Goal: Information Seeking & Learning: Compare options

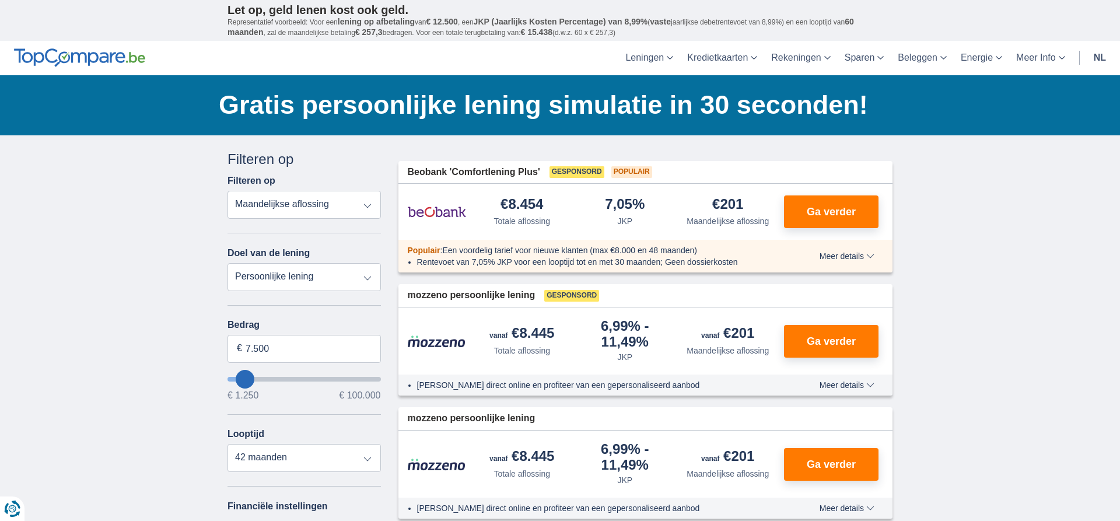
click at [228, 263] on select "Persoonlijke lening Auto Moto / fiets Mobilhome / caravan Renovatie Energie Sch…" at bounding box center [304, 277] width 153 height 28
select select "vehicleLoan"
click option "Auto" at bounding box center [0, 0] width 0 height 0
select select "3-4"
type input "15.000"
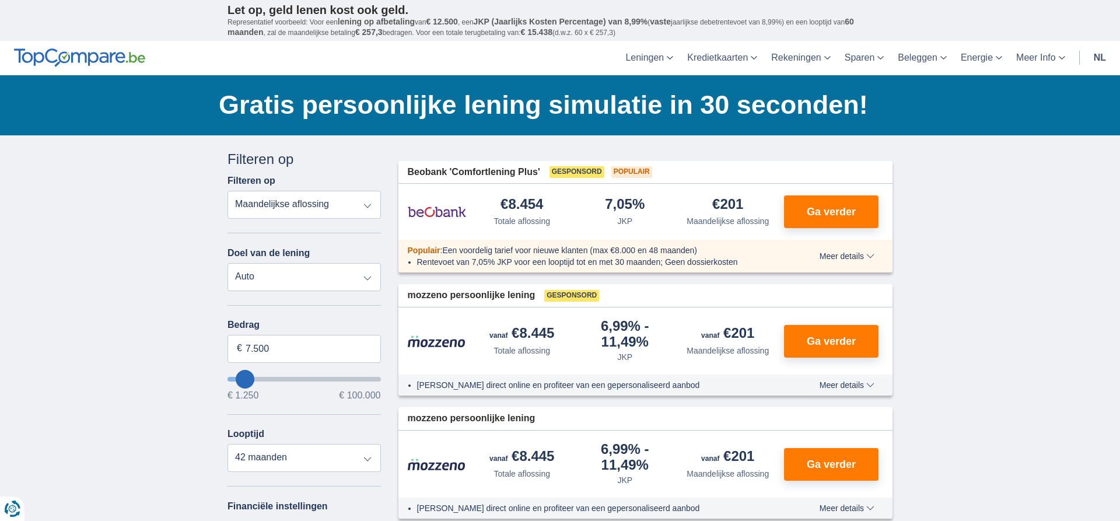
type input "15250"
select select "60"
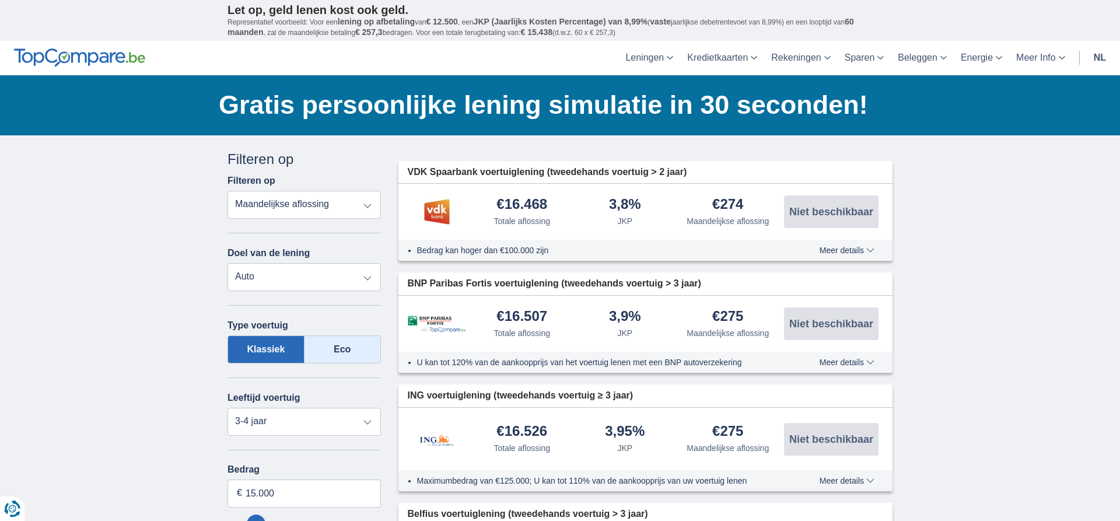
click at [347, 352] on label "Eco" at bounding box center [343, 350] width 76 height 28
click at [0, 0] on input "Eco" at bounding box center [0, 0] width 0 height 0
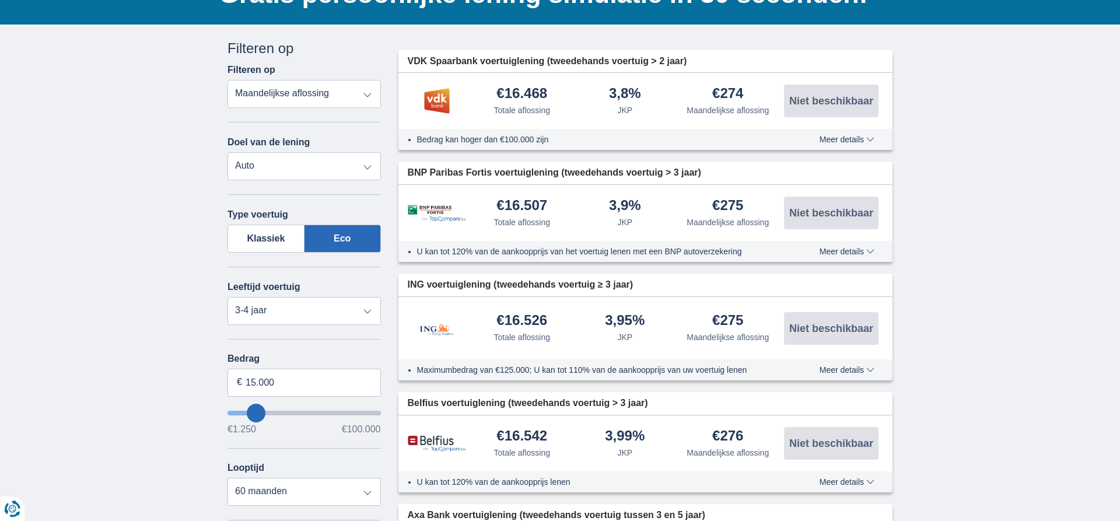
scroll to position [119, 0]
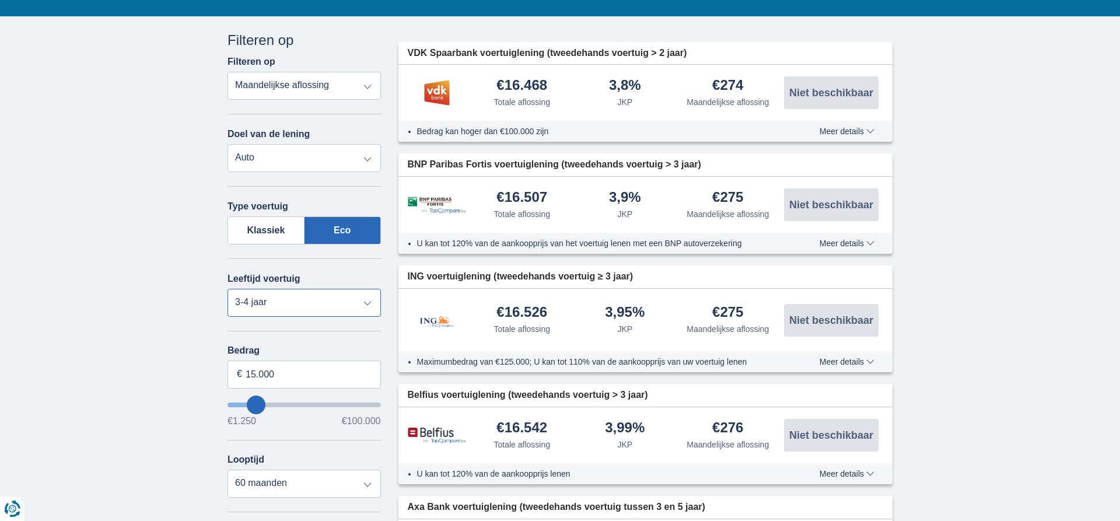
click at [228, 289] on select "Nieuw 0-1 jaar 1-2 jaar 2-3 jaar 3-4 jaar 4-5 jaar 5+ jaar" at bounding box center [304, 303] width 153 height 28
select select "new"
click option "Nieuw" at bounding box center [0, 0] width 0 height 0
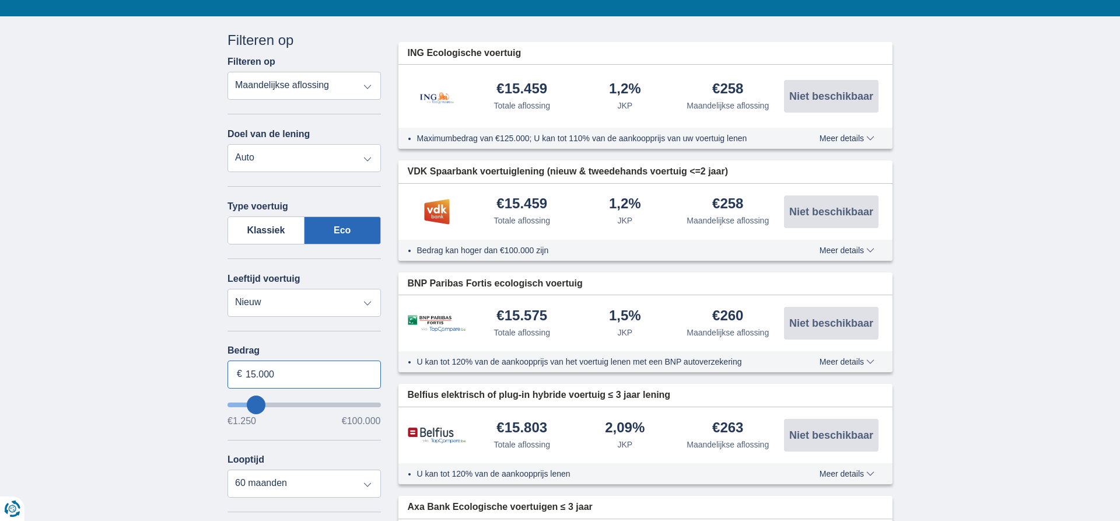
drag, startPoint x: 256, startPoint y: 380, endPoint x: 244, endPoint y: 373, distance: 12.8
click at [244, 376] on input "15.000" at bounding box center [304, 375] width 153 height 28
type input "34.000"
type input "34250"
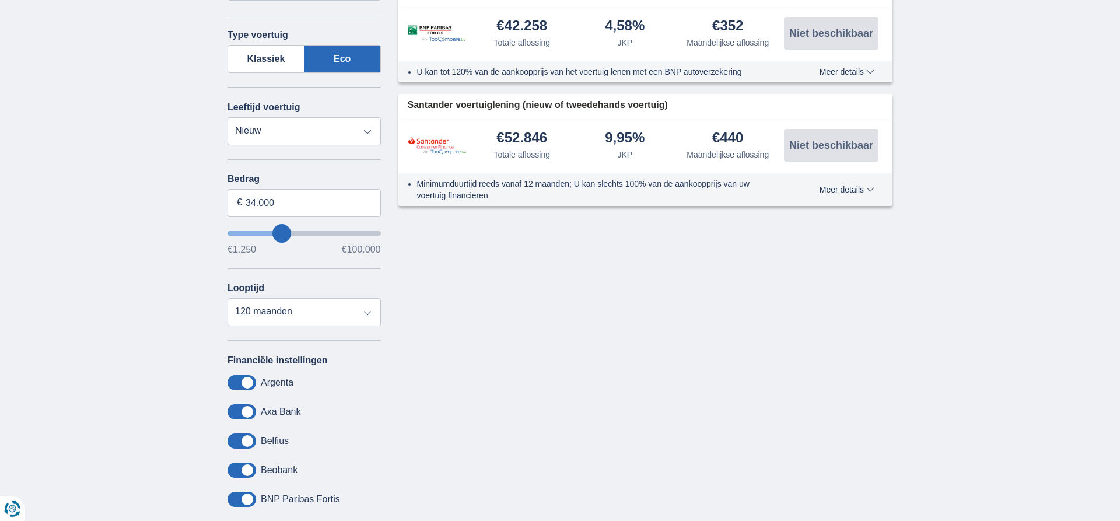
scroll to position [298, 0]
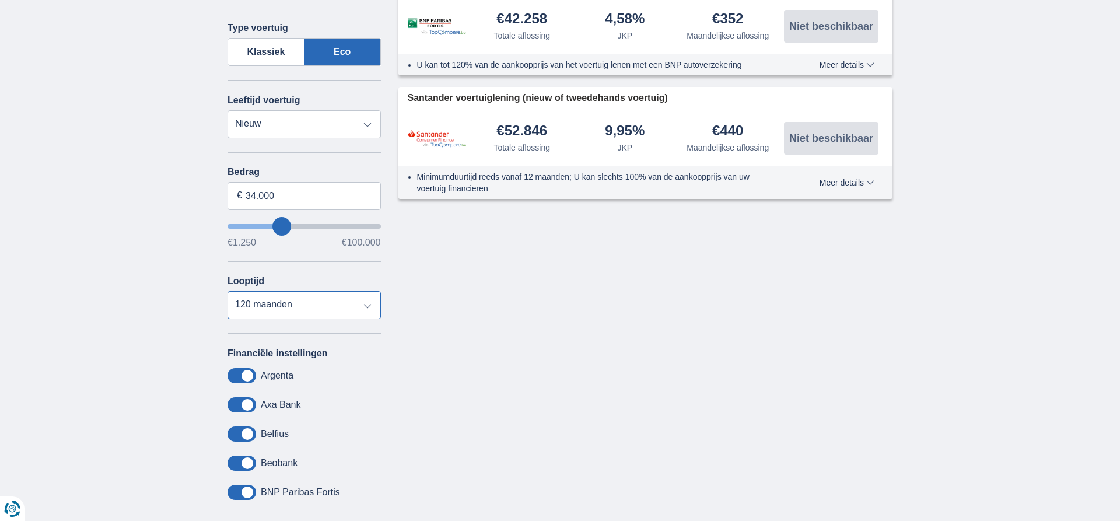
click at [228, 291] on select "12 maanden 18 maanden 24 maanden 30 maanden 36 maanden 42 maanden 48 maanden 60…" at bounding box center [304, 305] width 153 height 28
select select "84"
click option "84 maanden" at bounding box center [0, 0] width 0 height 0
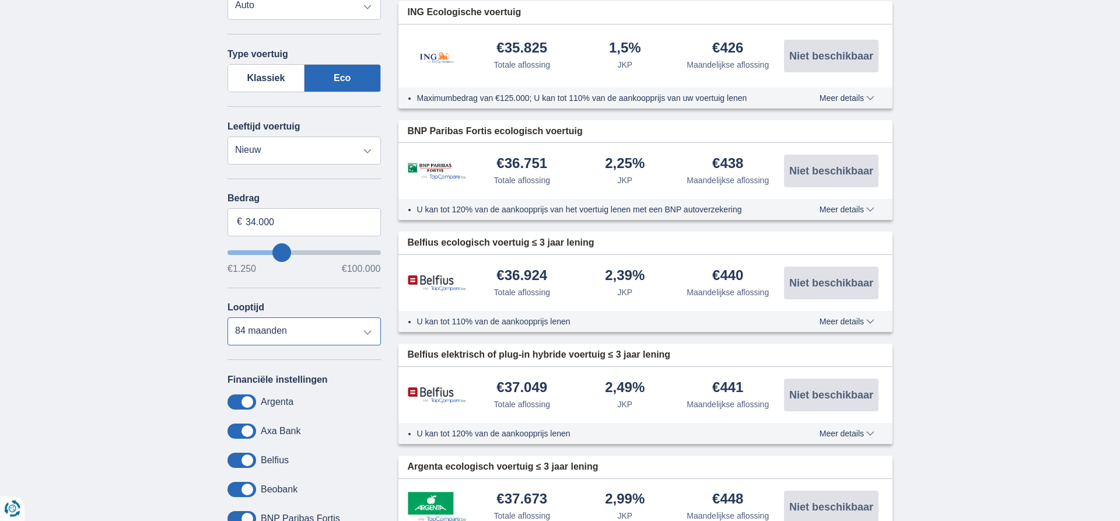
scroll to position [238, 0]
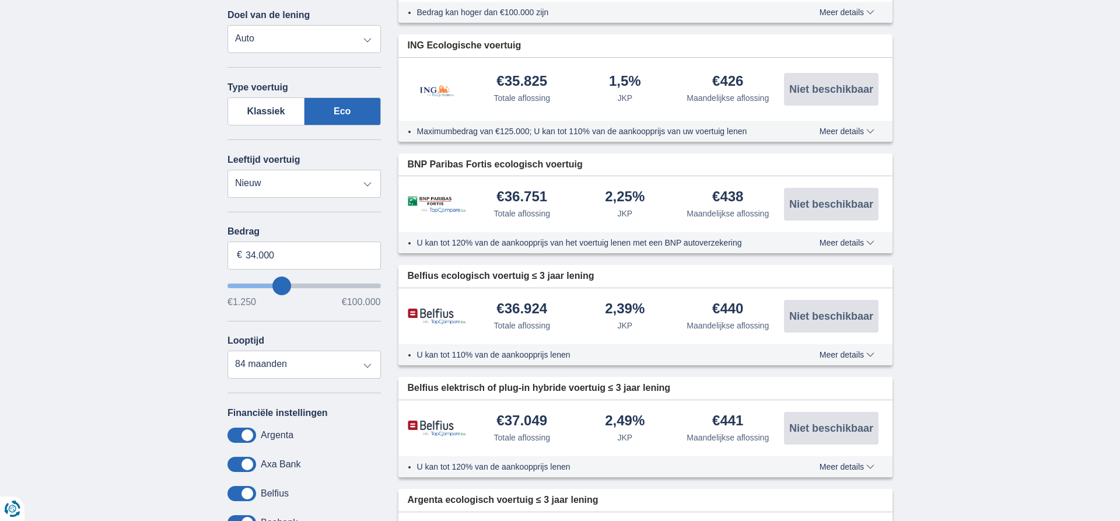
click at [851, 354] on span "Meer details" at bounding box center [847, 355] width 55 height 8
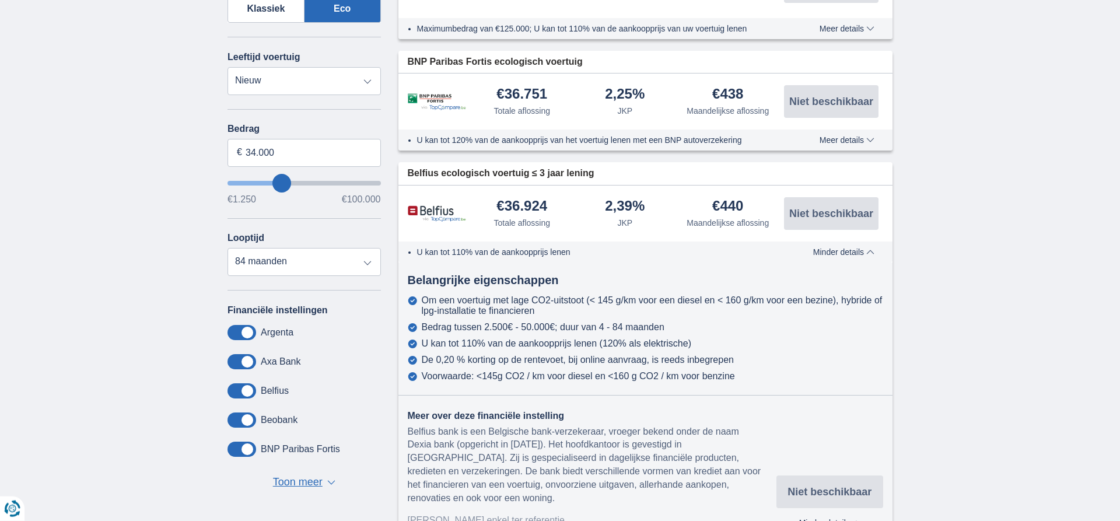
scroll to position [357, 0]
